Goal: Find specific page/section: Find specific page/section

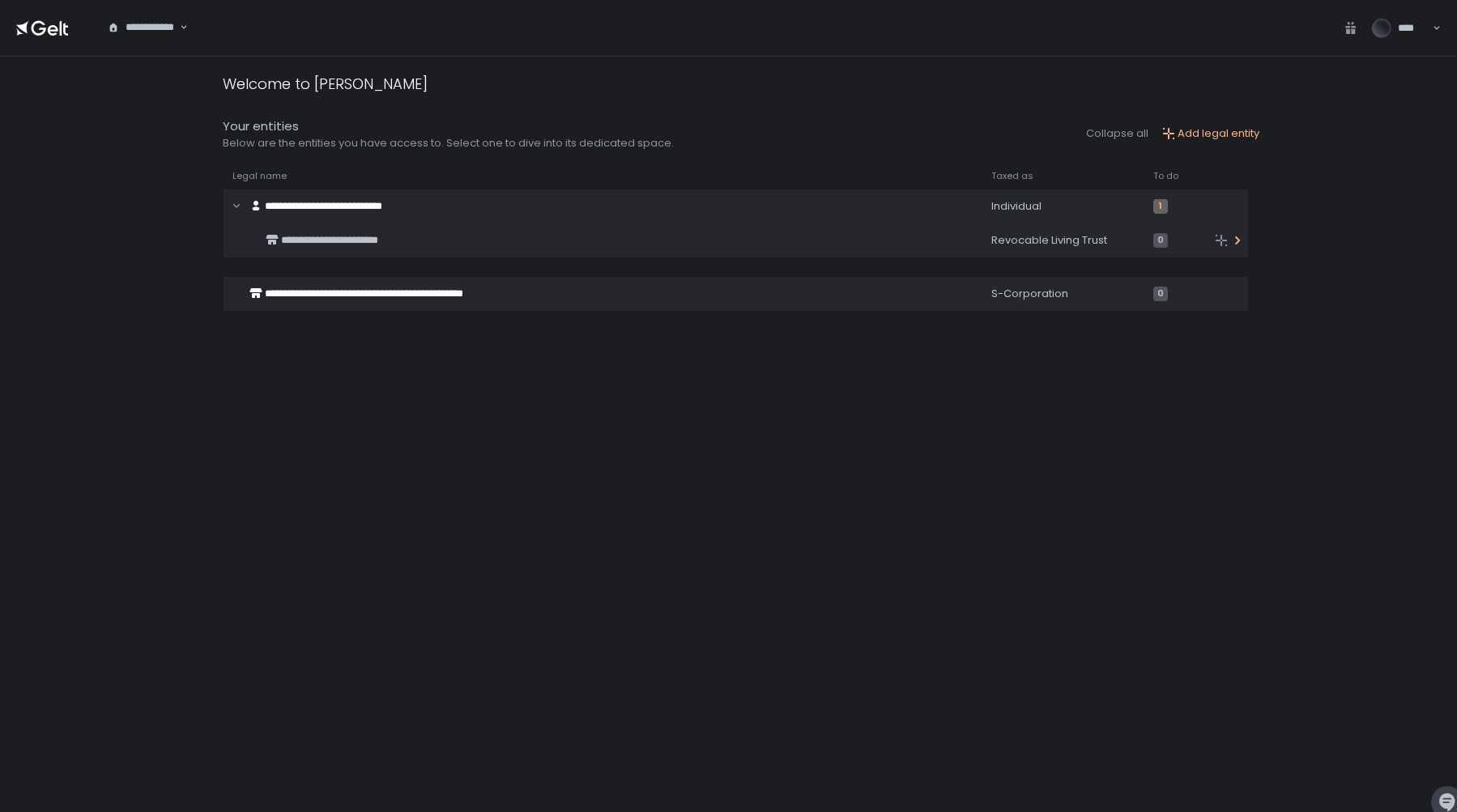
click at [558, 240] on div "**********" at bounding box center [593, 240] width 708 height 31
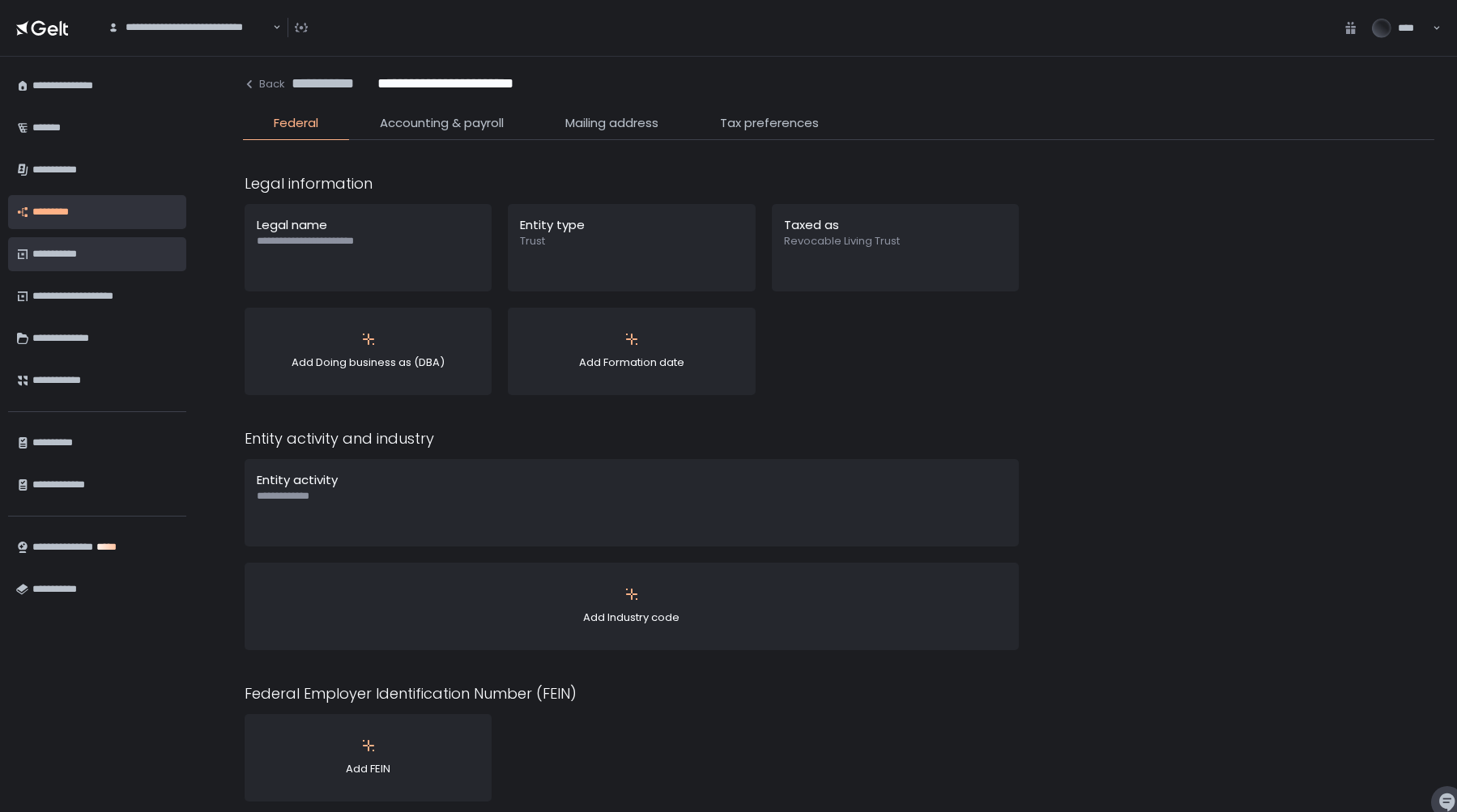
click at [83, 256] on div "**********" at bounding box center [105, 254] width 146 height 28
